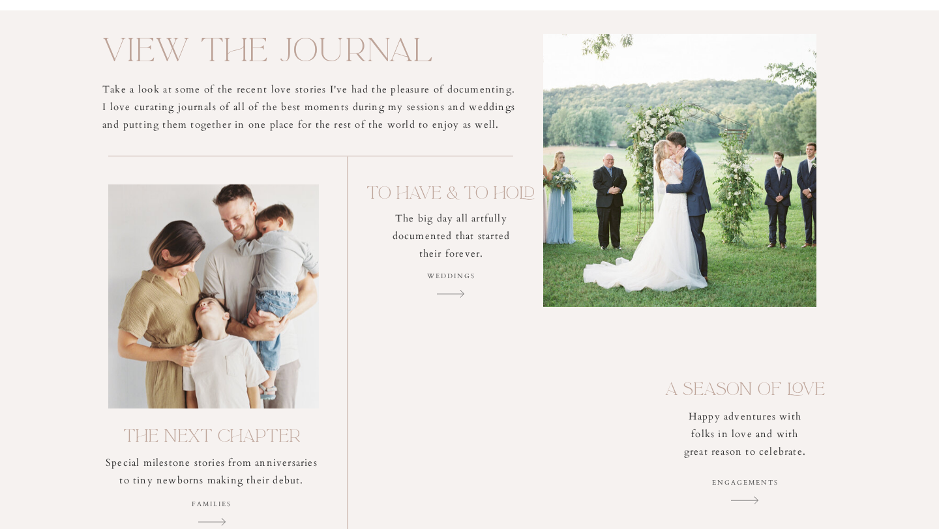
scroll to position [2900, 0]
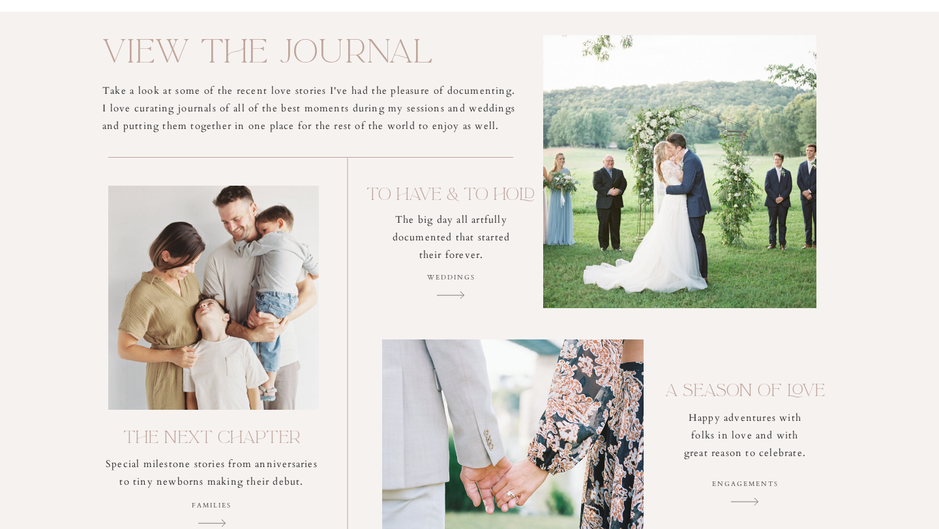
click at [621, 219] on div at bounding box center [679, 171] width 273 height 273
click at [450, 291] on p "Weddings" at bounding box center [451, 287] width 84 height 31
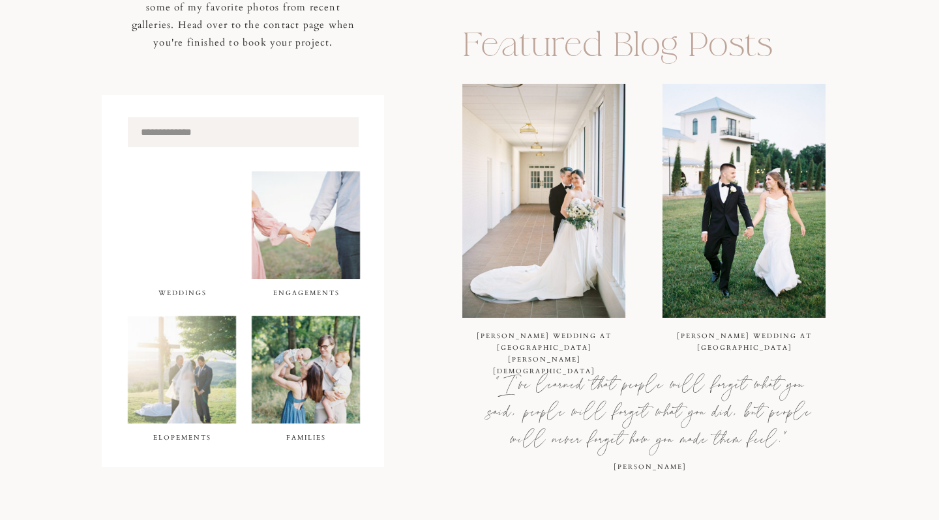
scroll to position [410, 0]
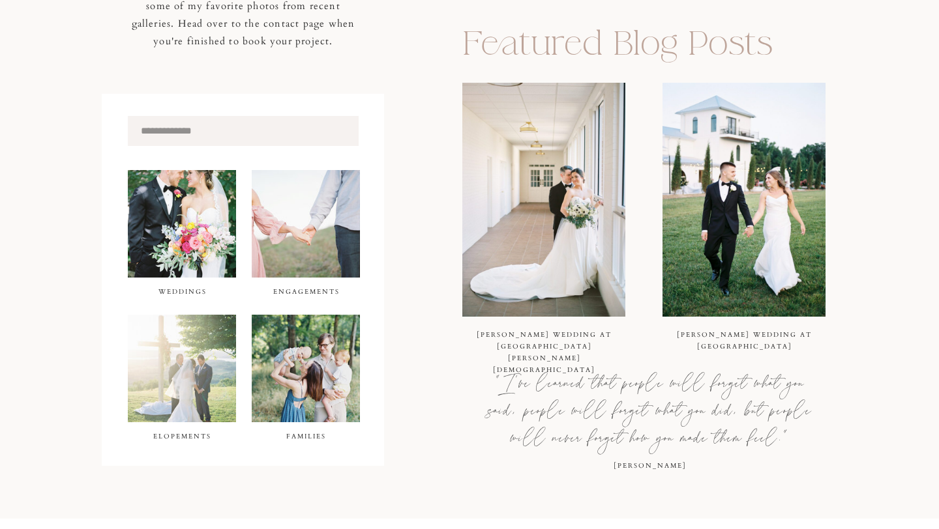
click at [211, 229] on div at bounding box center [182, 224] width 108 height 108
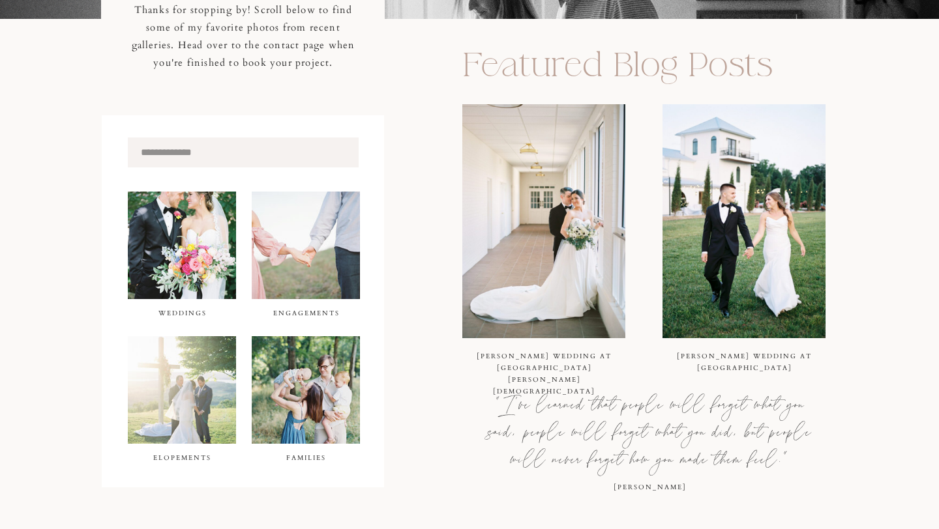
scroll to position [400, 0]
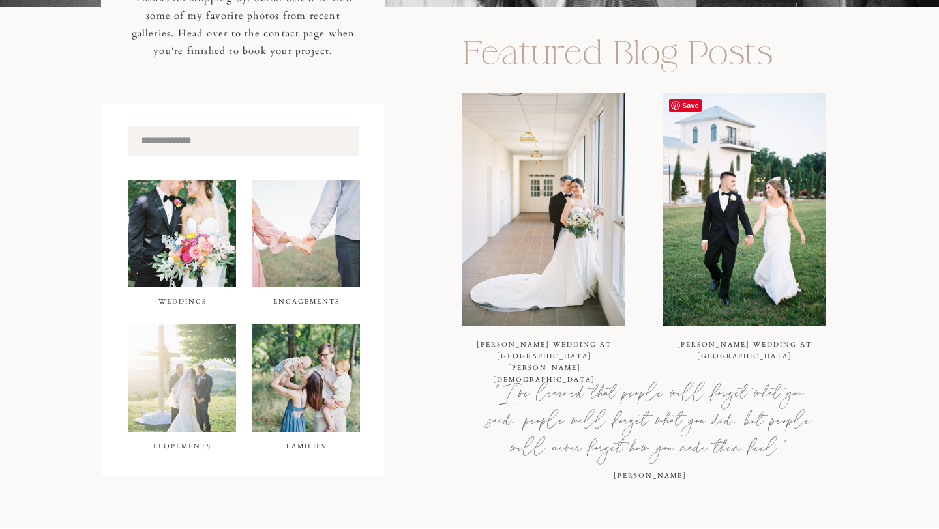
click at [713, 248] on img at bounding box center [743, 210] width 163 height 234
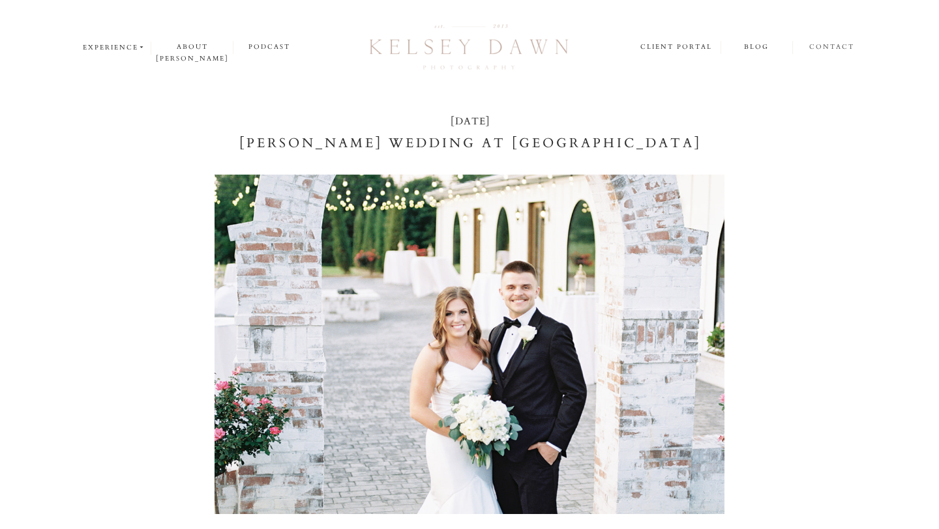
click at [832, 51] on nav "contact" at bounding box center [832, 47] width 46 height 13
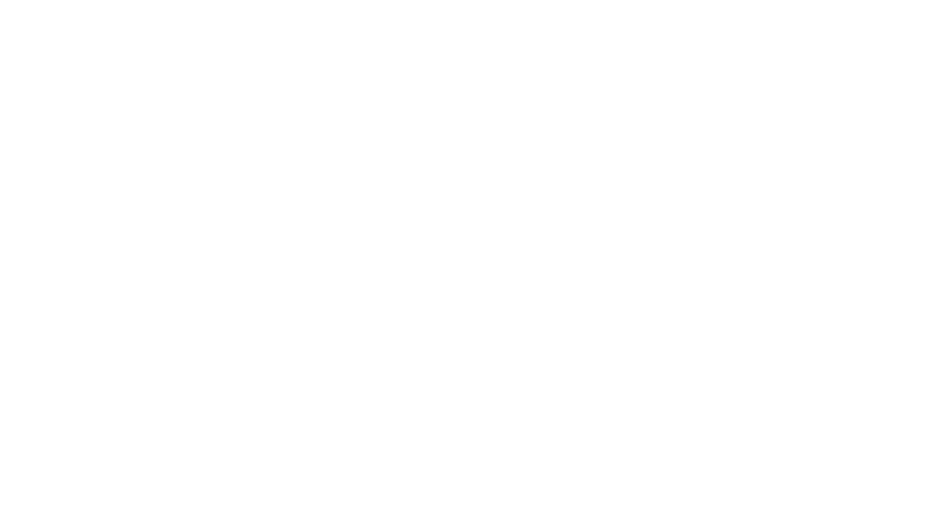
scroll to position [993, 0]
